Goal: Information Seeking & Learning: Learn about a topic

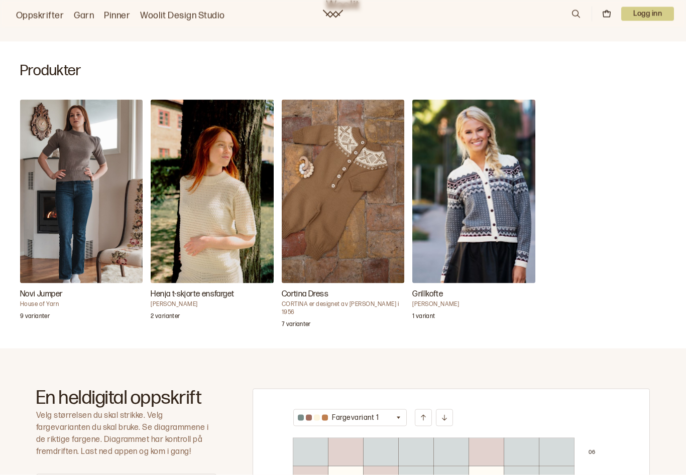
scroll to position [263, 0]
click at [341, 229] on img "Cortina Dress" at bounding box center [343, 191] width 123 height 184
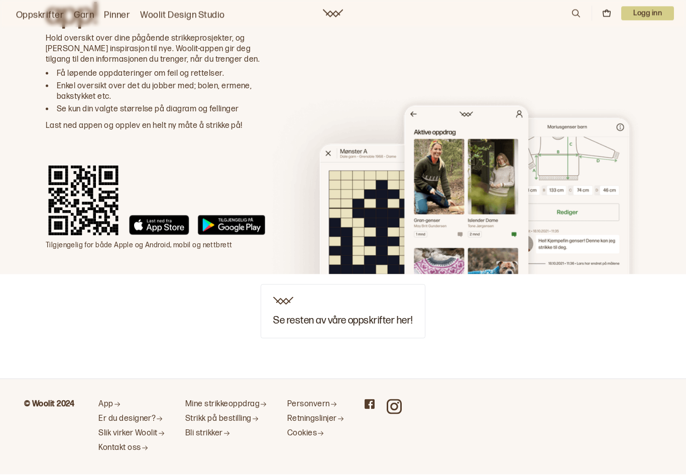
scroll to position [2295, 0]
click at [313, 319] on h3 "Se resten av våre oppskrifter her!" at bounding box center [342, 321] width 139 height 11
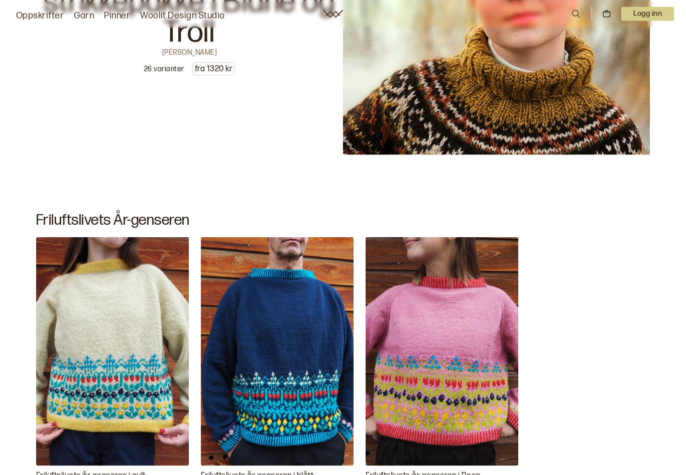
scroll to position [2131, 0]
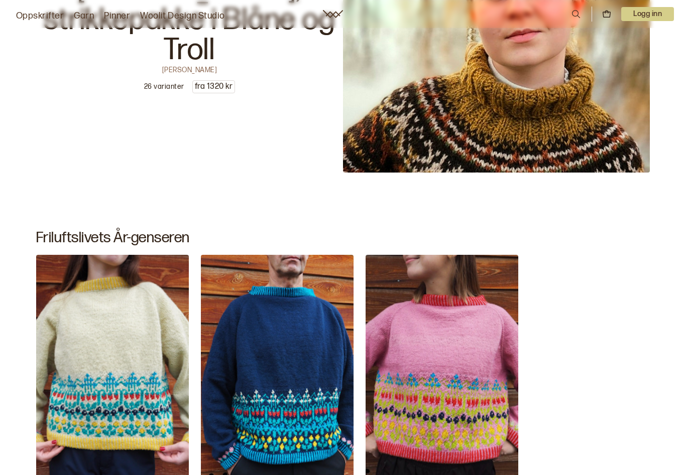
click at [53, 17] on link "Oppskrifter" at bounding box center [40, 16] width 48 height 14
